Goal: Transaction & Acquisition: Purchase product/service

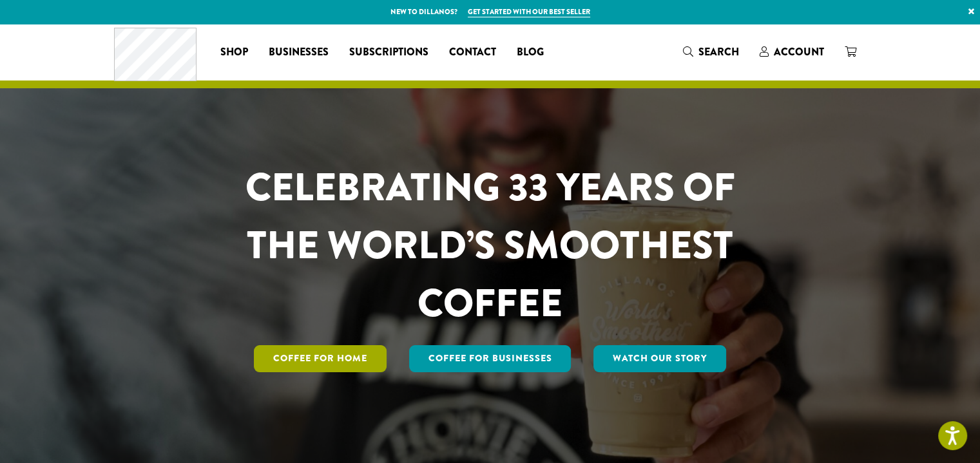
click at [322, 364] on link "Coffee for Home" at bounding box center [320, 358] width 133 height 27
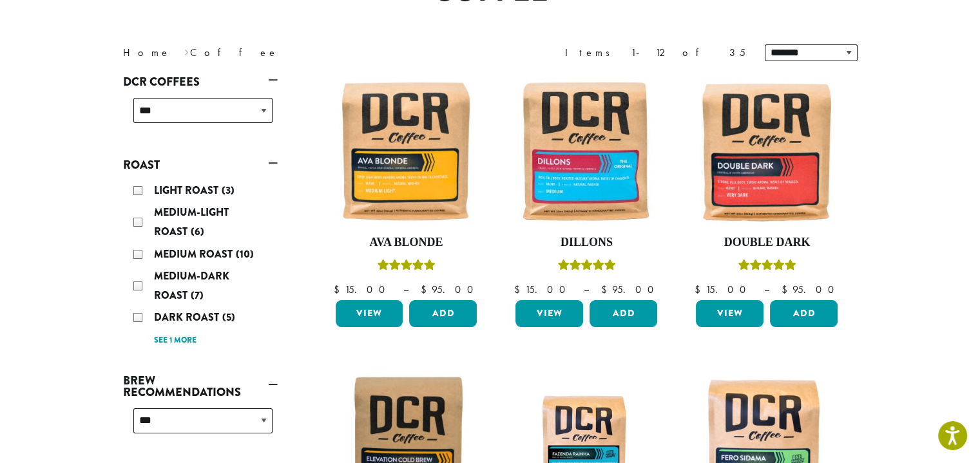
scroll to position [152, 0]
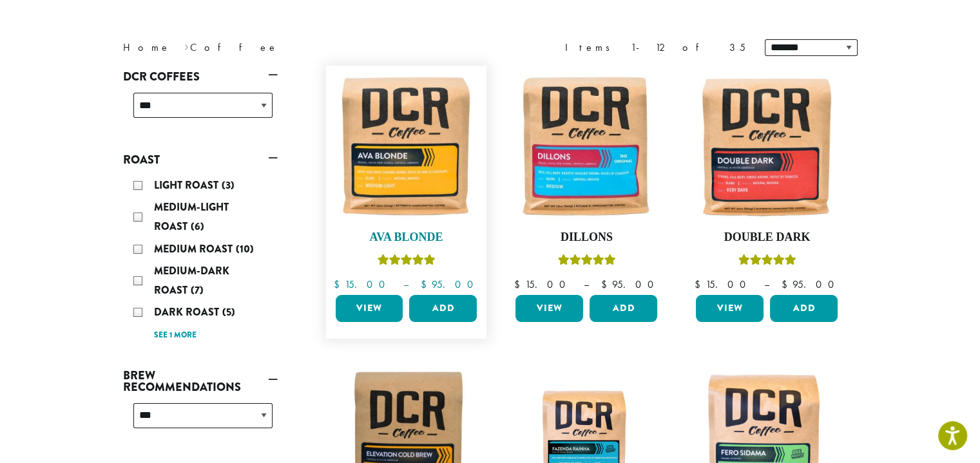
click at [410, 169] on img at bounding box center [406, 146] width 148 height 148
click at [408, 152] on img at bounding box center [406, 146] width 148 height 148
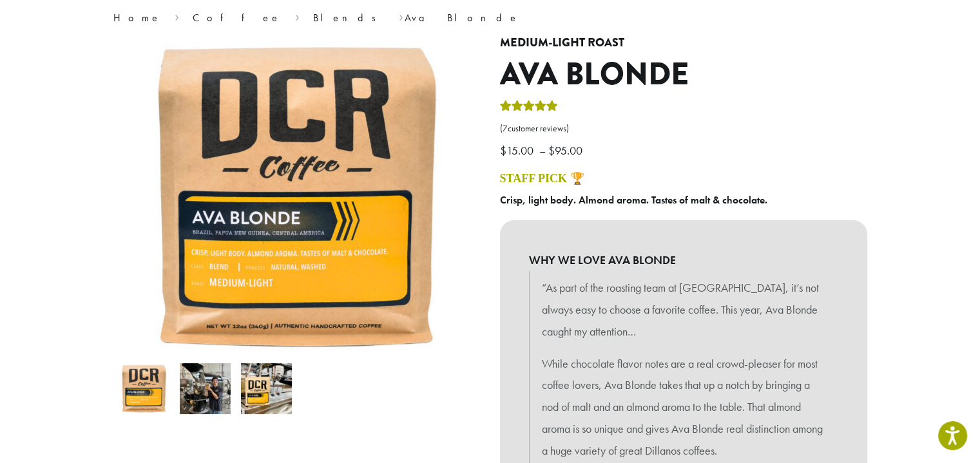
scroll to position [110, 0]
